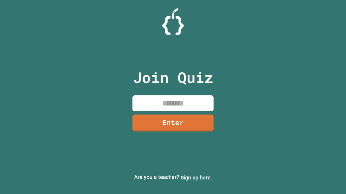
click at [196, 178] on link "Sign up here." at bounding box center [196, 178] width 32 height 6
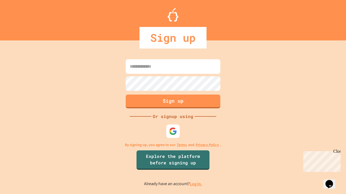
click at [196, 184] on link "Log in." at bounding box center [196, 184] width 12 height 6
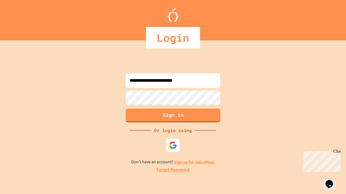
type input "**********"
